Goal: Check status

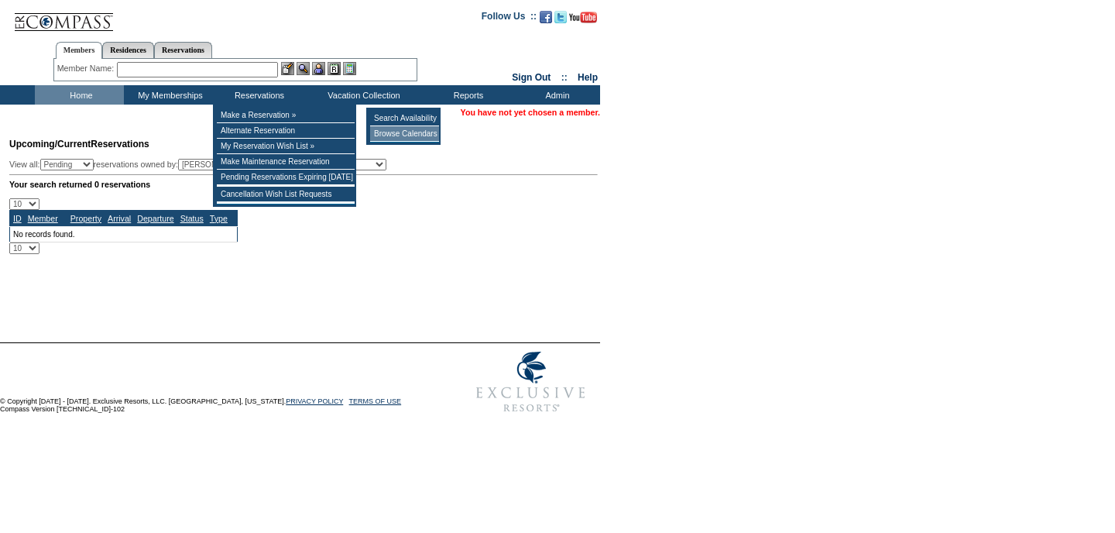
click at [400, 132] on td "Browse Calendars" at bounding box center [404, 133] width 69 height 15
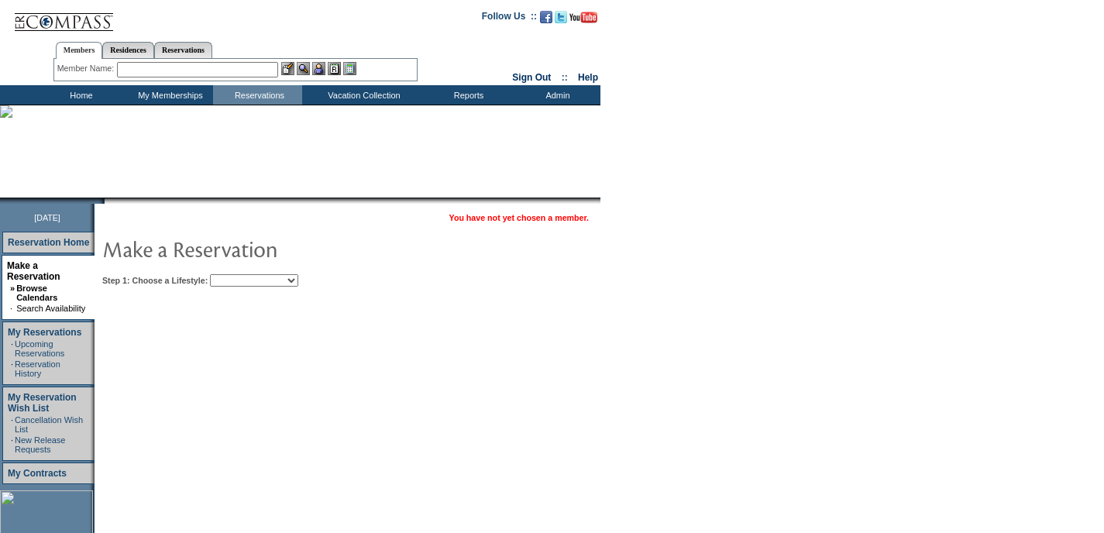
click at [281, 279] on select "Beach Leisure Metropolitan Mountain OIAL for Adventure OIAL for Couples OIAL fo…" at bounding box center [254, 280] width 88 height 12
select select "Mountain"
click at [236, 274] on select "Beach Leisure Metropolitan Mountain OIAL for Adventure OIAL for Couples OIAL fo…" at bounding box center [254, 280] width 88 height 12
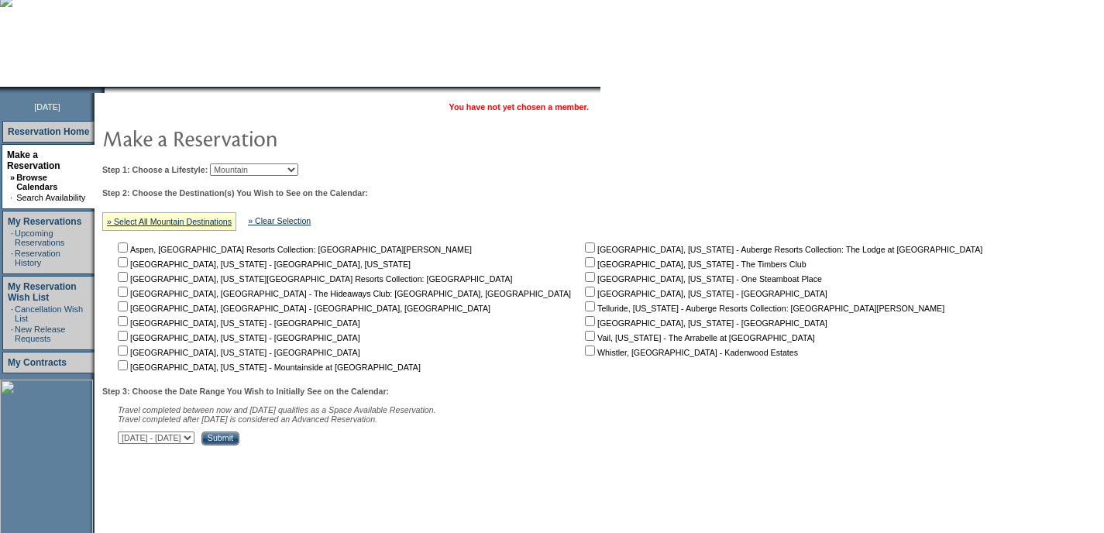
scroll to position [263, 0]
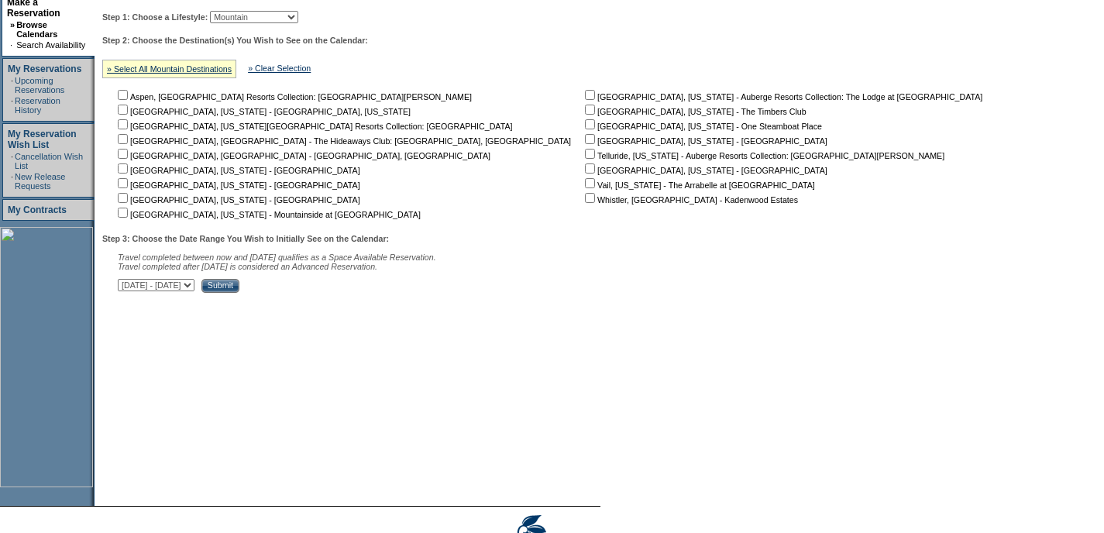
click at [585, 112] on input "checkbox" at bounding box center [590, 110] width 10 height 10
checkbox input "true"
click at [194, 289] on select "[DATE] - [DATE] [DATE] - [DATE] [DATE] - [DATE] [DATE] - [DATE] [DATE] - [DATE]…" at bounding box center [156, 285] width 77 height 12
select select "[DATE]|[DATE]"
click at [126, 282] on select "[DATE] - [DATE] [DATE] - [DATE] [DATE] - [DATE] [DATE] - [DATE] [DATE] - [DATE]…" at bounding box center [156, 285] width 77 height 12
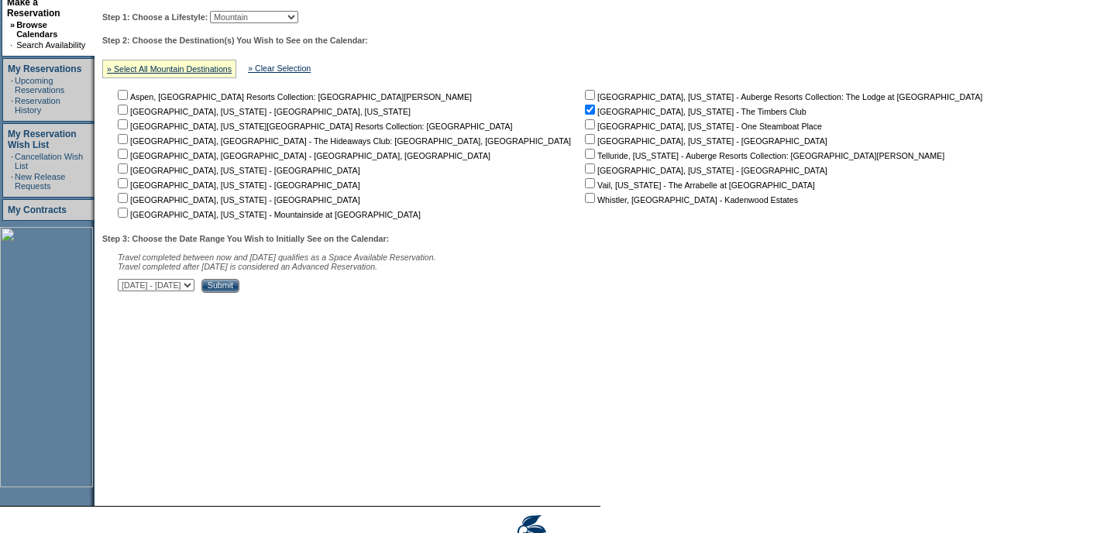
click at [239, 293] on input "Submit" at bounding box center [220, 286] width 38 height 14
